Goal: Task Accomplishment & Management: Use online tool/utility

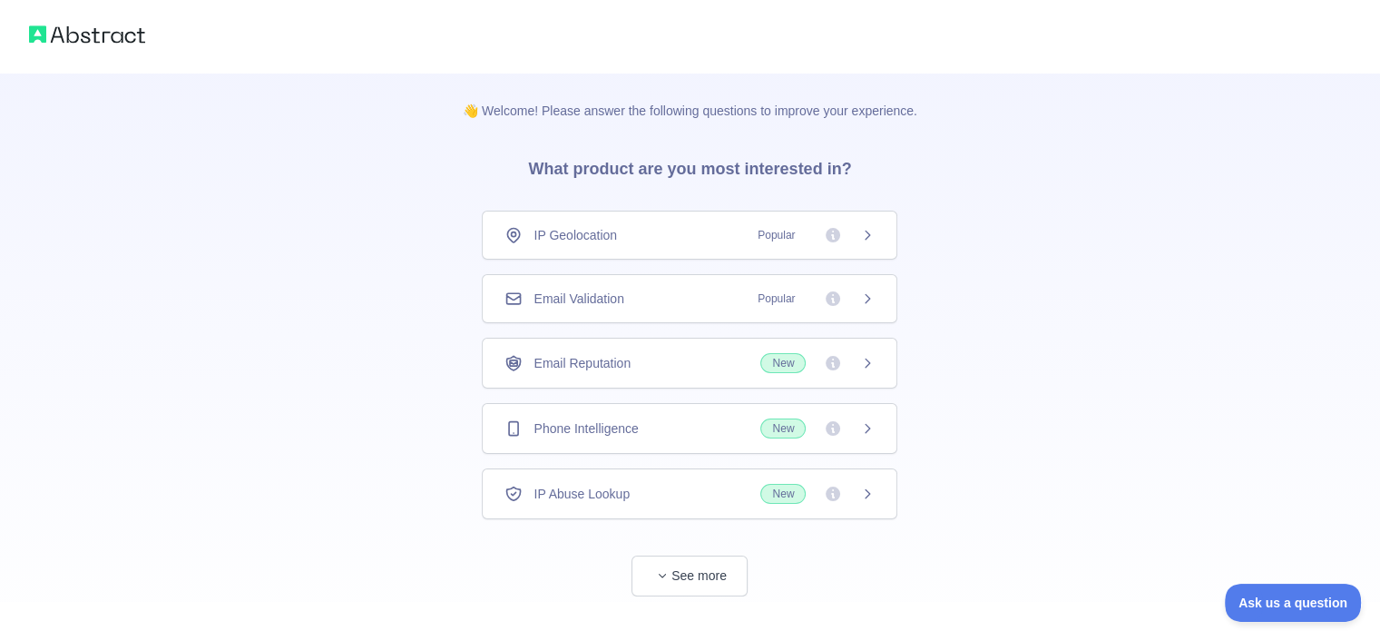
click at [642, 306] on div "Email Validation Popular" at bounding box center [690, 299] width 370 height 18
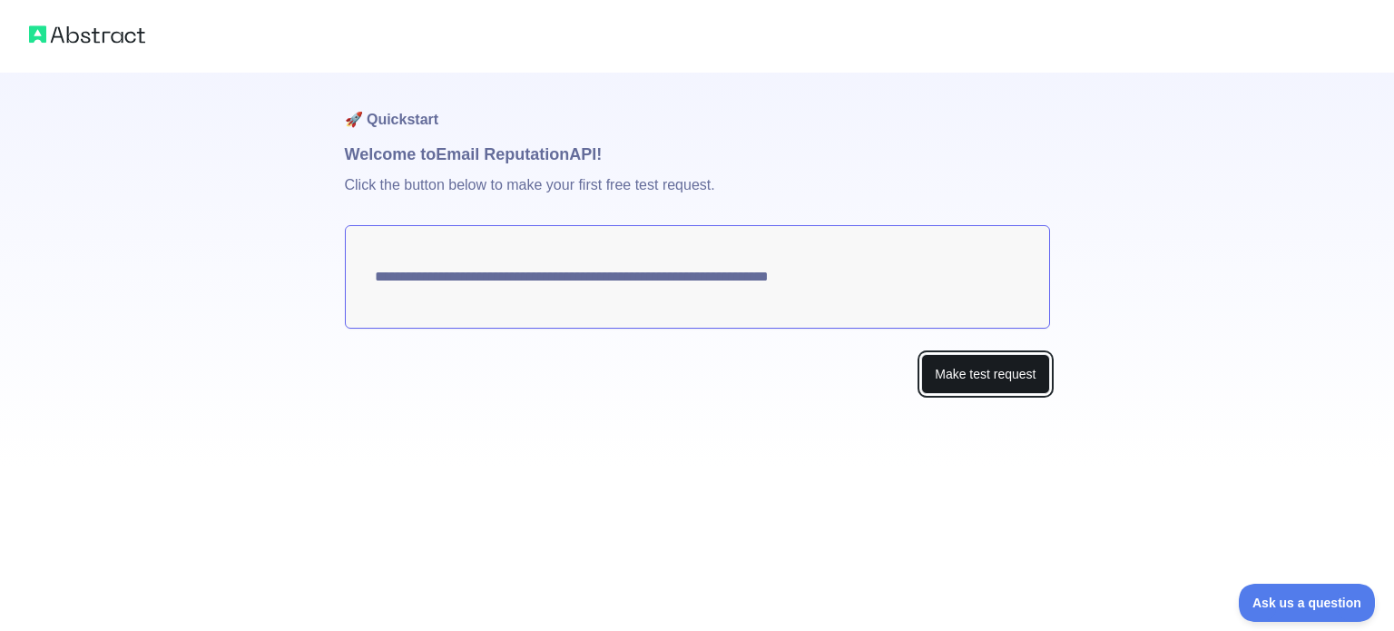
click at [977, 381] on button "Make test request" at bounding box center [985, 374] width 128 height 41
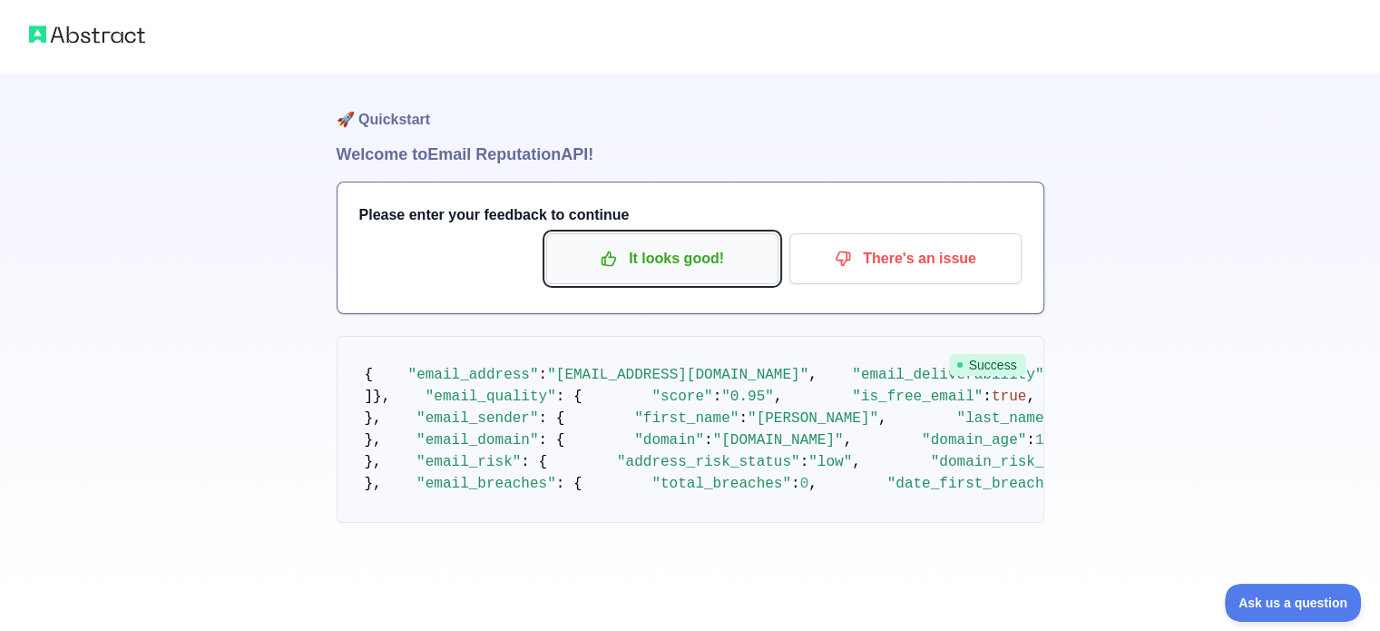
click at [667, 260] on p "It looks good!" at bounding box center [662, 258] width 205 height 31
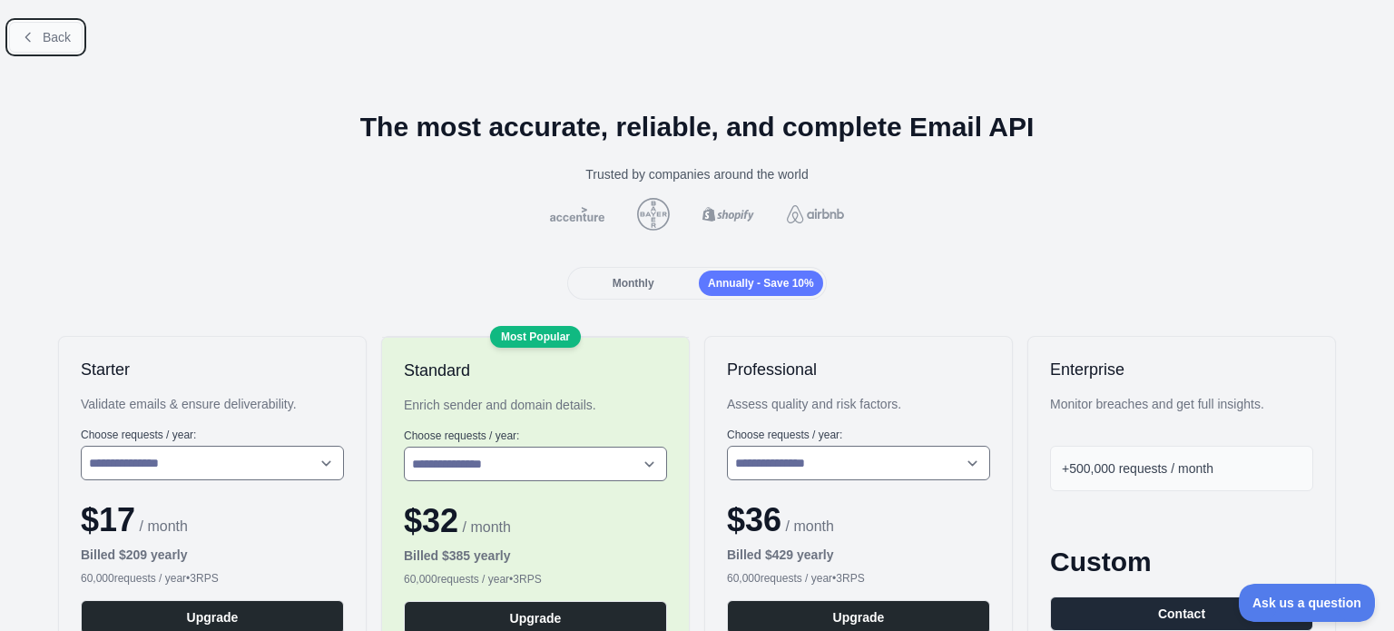
click at [59, 31] on span "Back" at bounding box center [57, 37] width 28 height 15
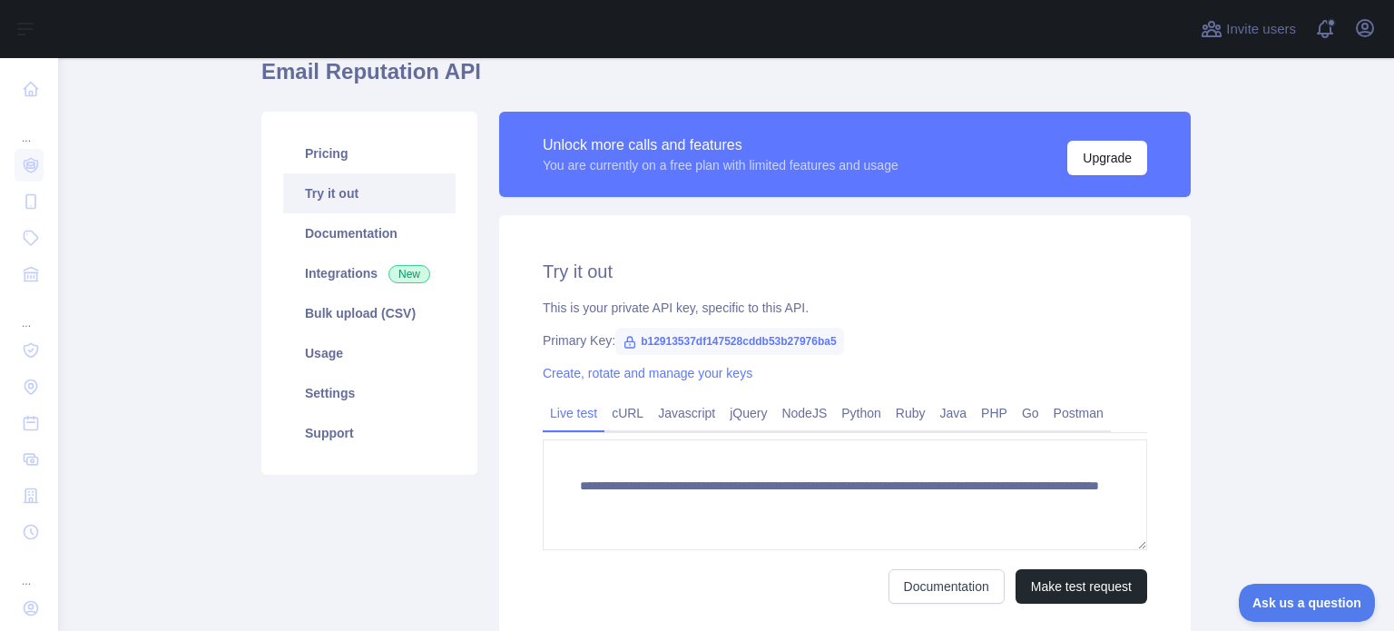
scroll to position [82, 0]
click at [668, 339] on span "b12913537df147528cddb53b27976ba5" at bounding box center [729, 340] width 228 height 27
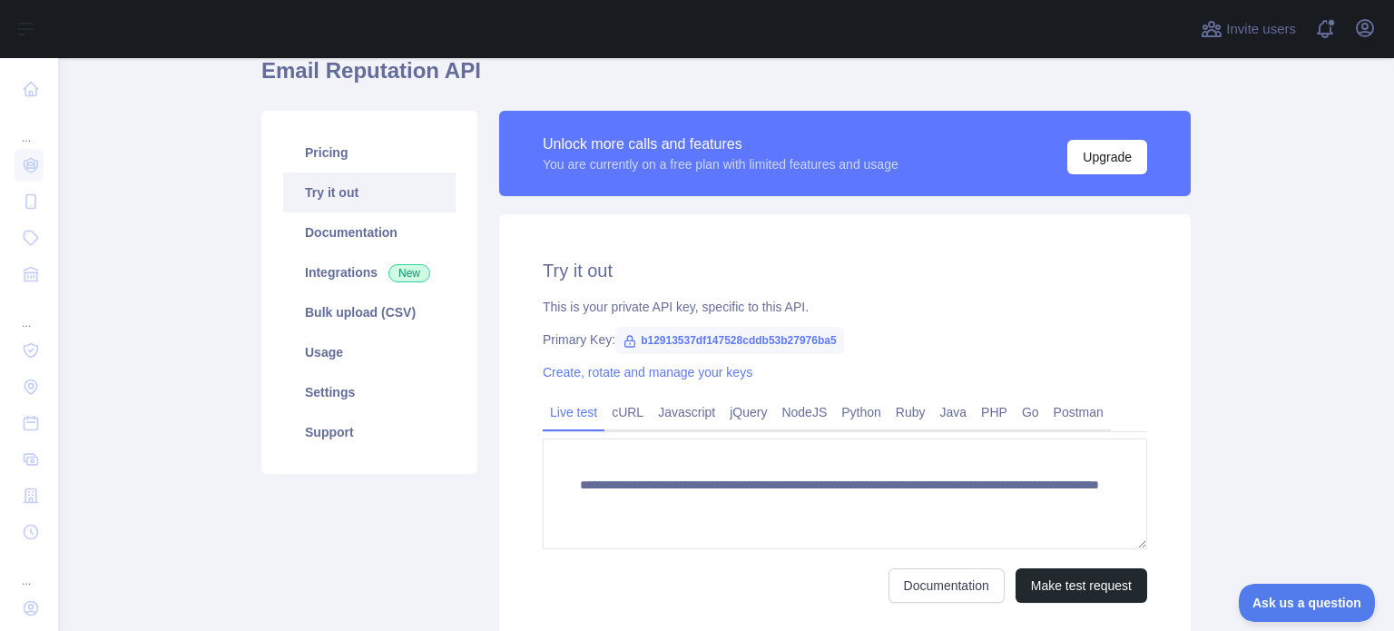
click at [668, 339] on span "b12913537df147528cddb53b27976ba5" at bounding box center [729, 340] width 228 height 27
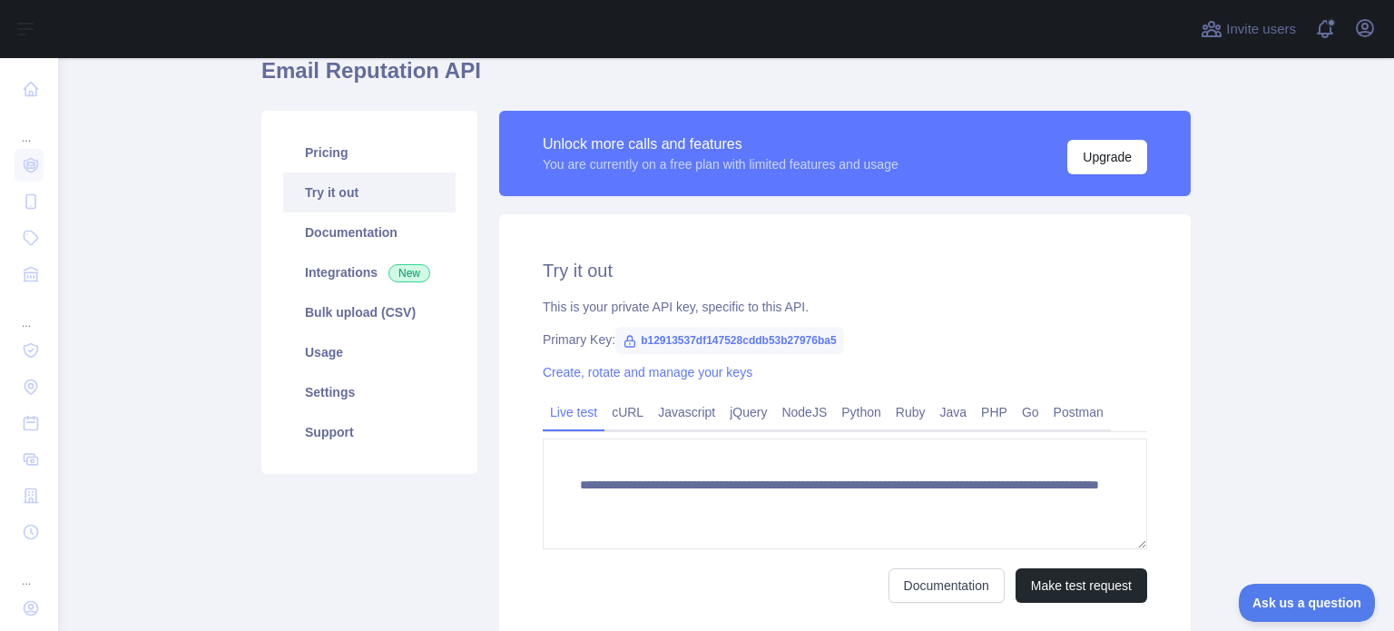
click at [668, 339] on span "b12913537df147528cddb53b27976ba5" at bounding box center [729, 340] width 228 height 27
copy span "b12913537df147528cddb53b27976ba5"
